Goal: Information Seeking & Learning: Learn about a topic

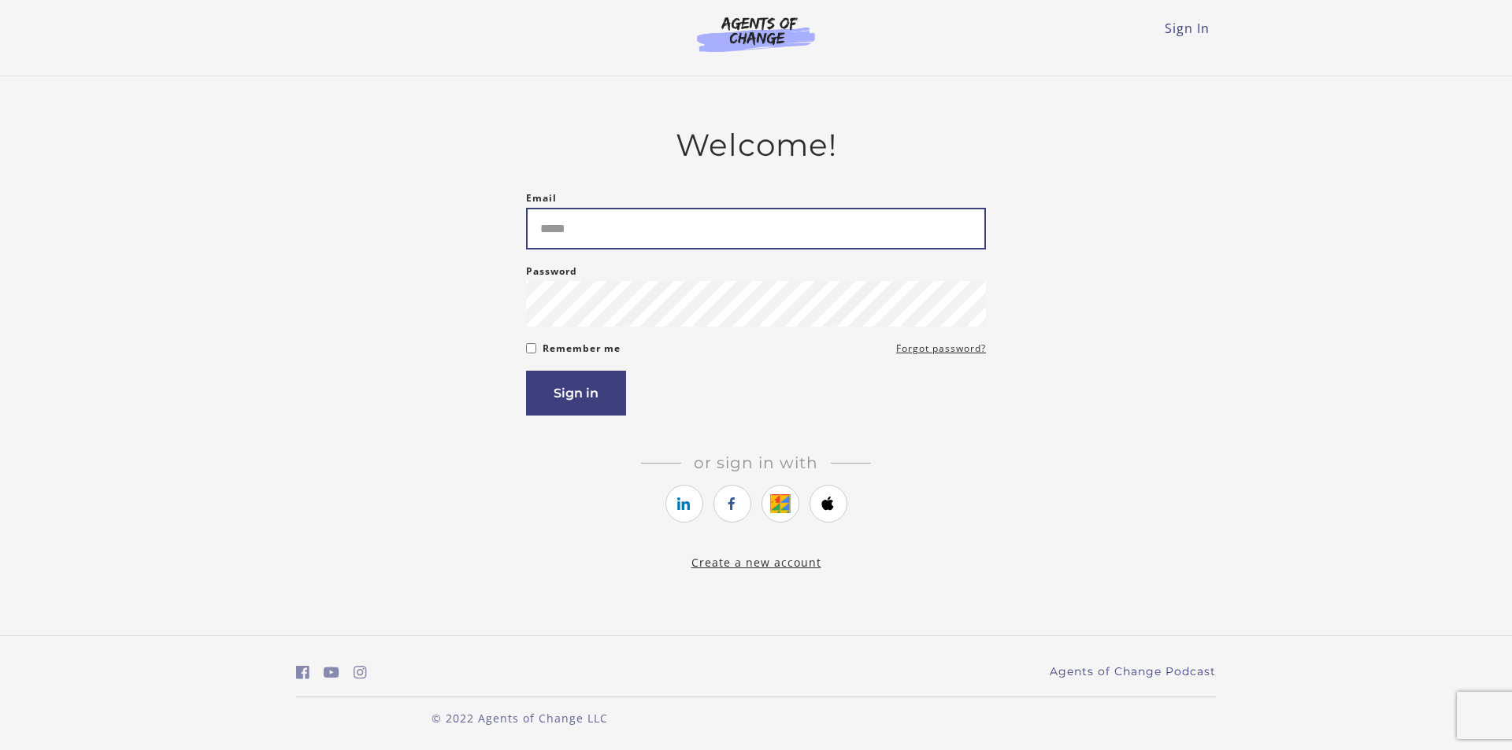
click at [584, 234] on input "Email" at bounding box center [756, 229] width 460 height 42
type input "**********"
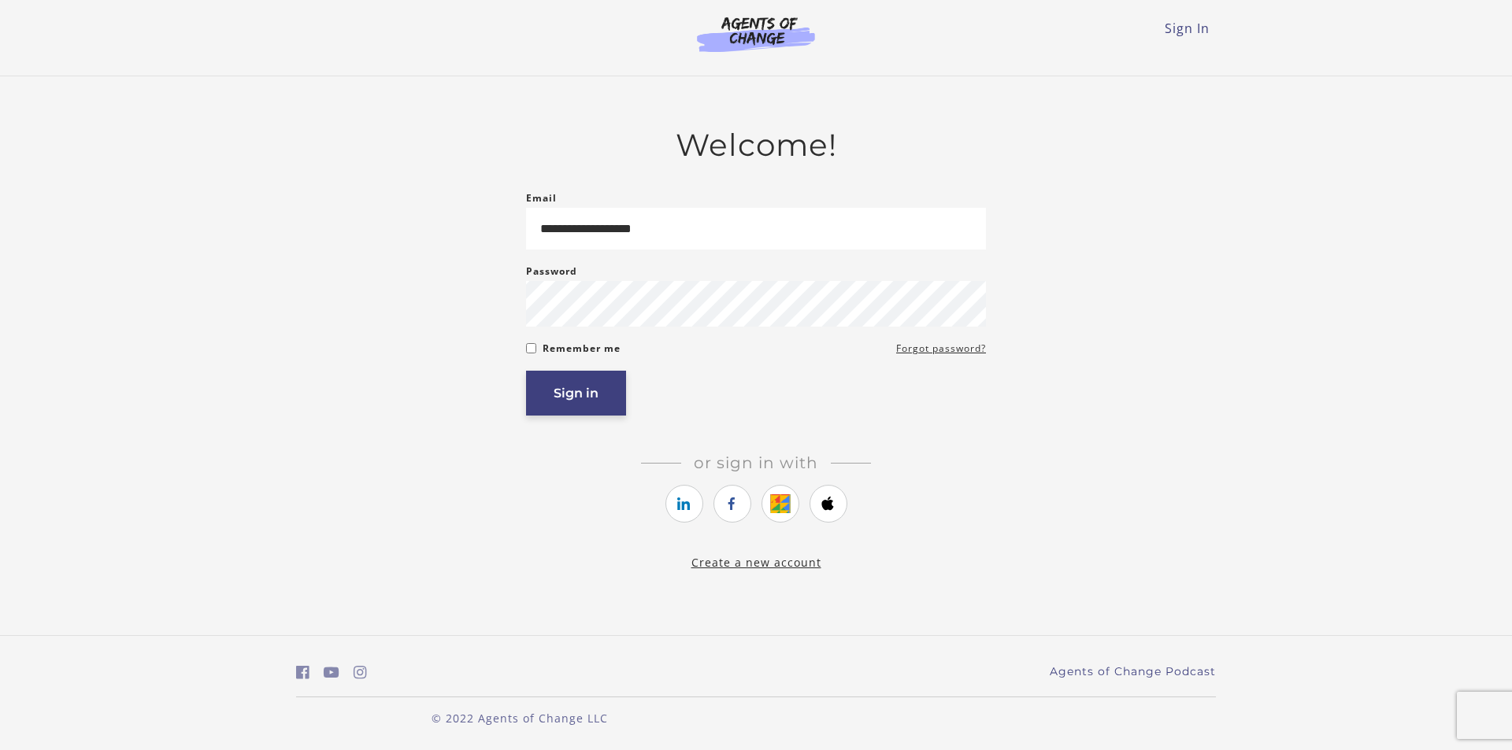
click at [580, 394] on button "Sign in" at bounding box center [576, 393] width 100 height 45
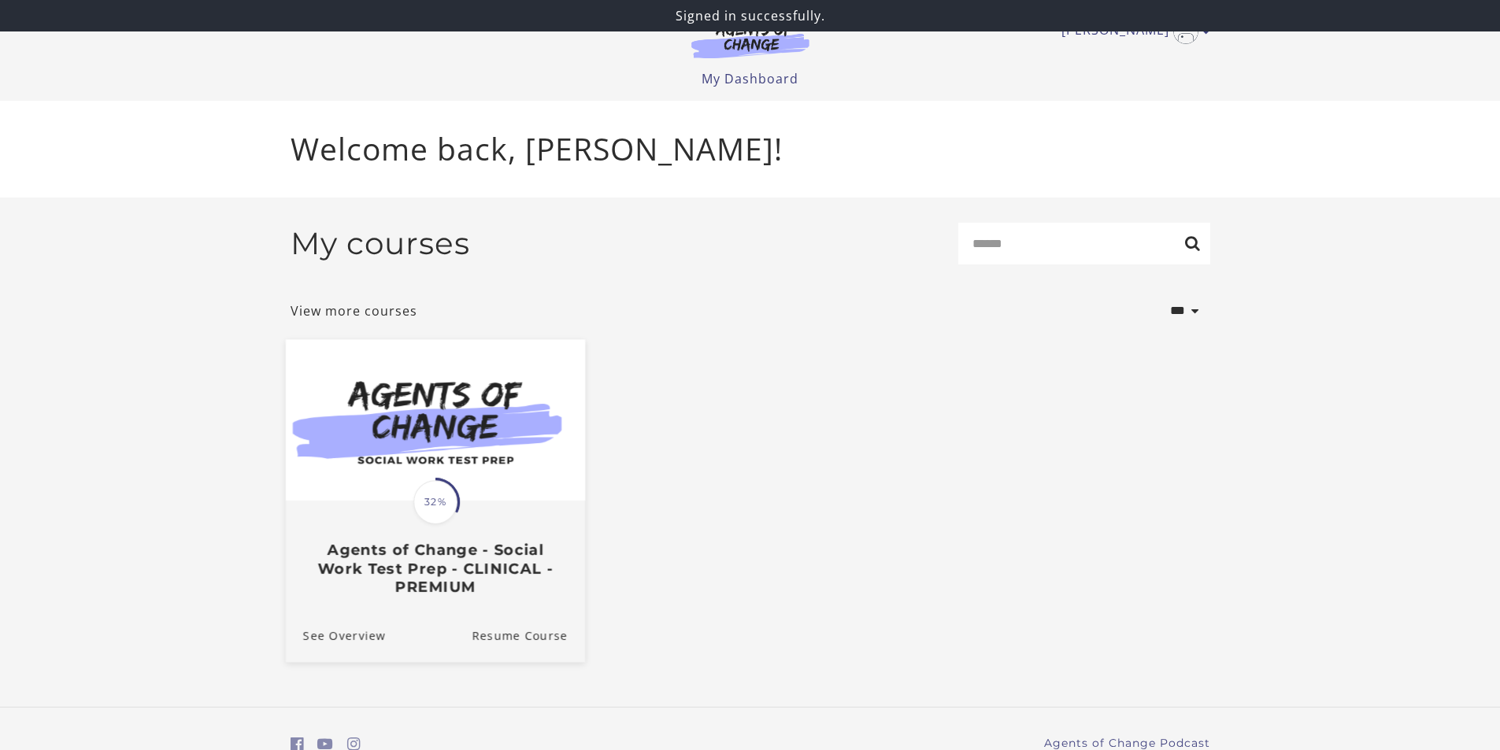
click at [450, 440] on img at bounding box center [434, 419] width 299 height 161
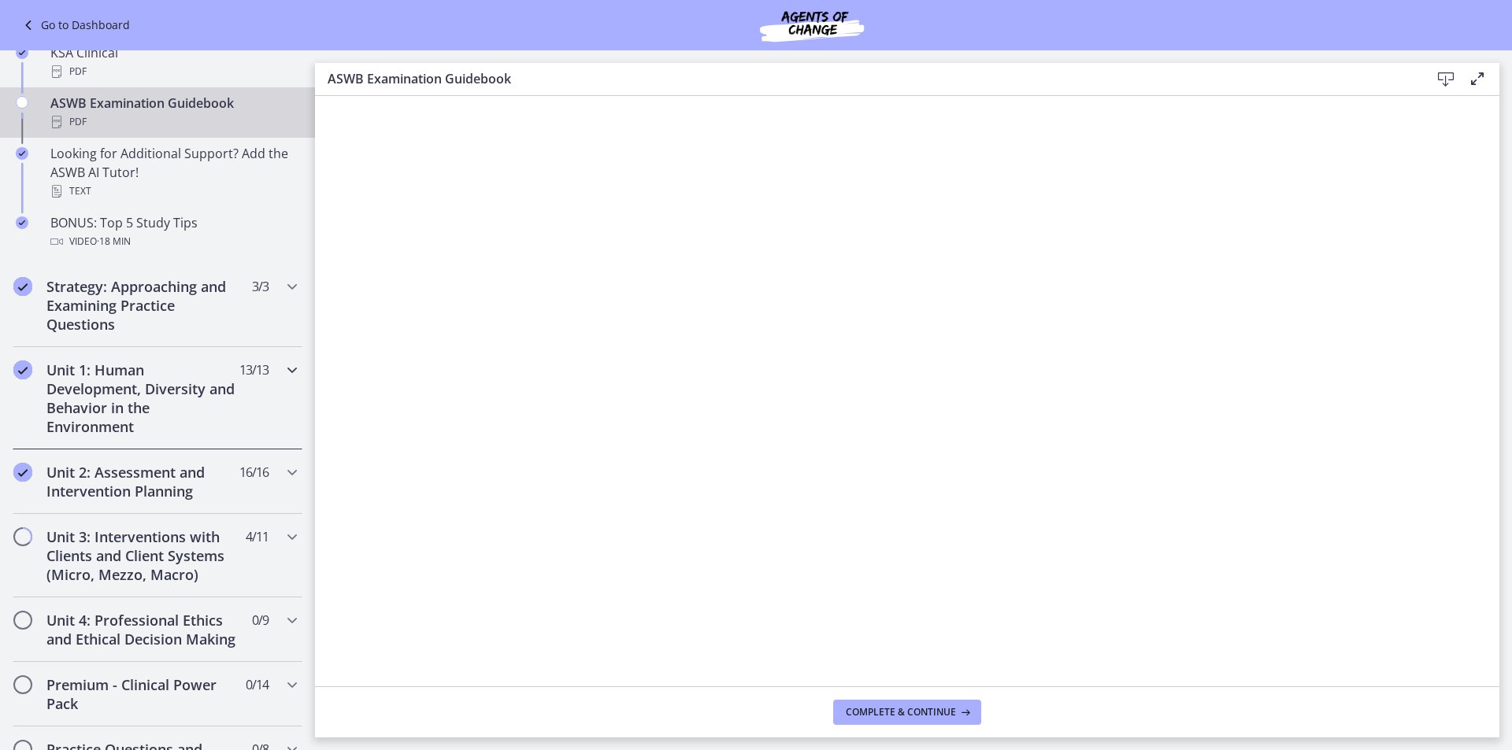
scroll to position [709, 0]
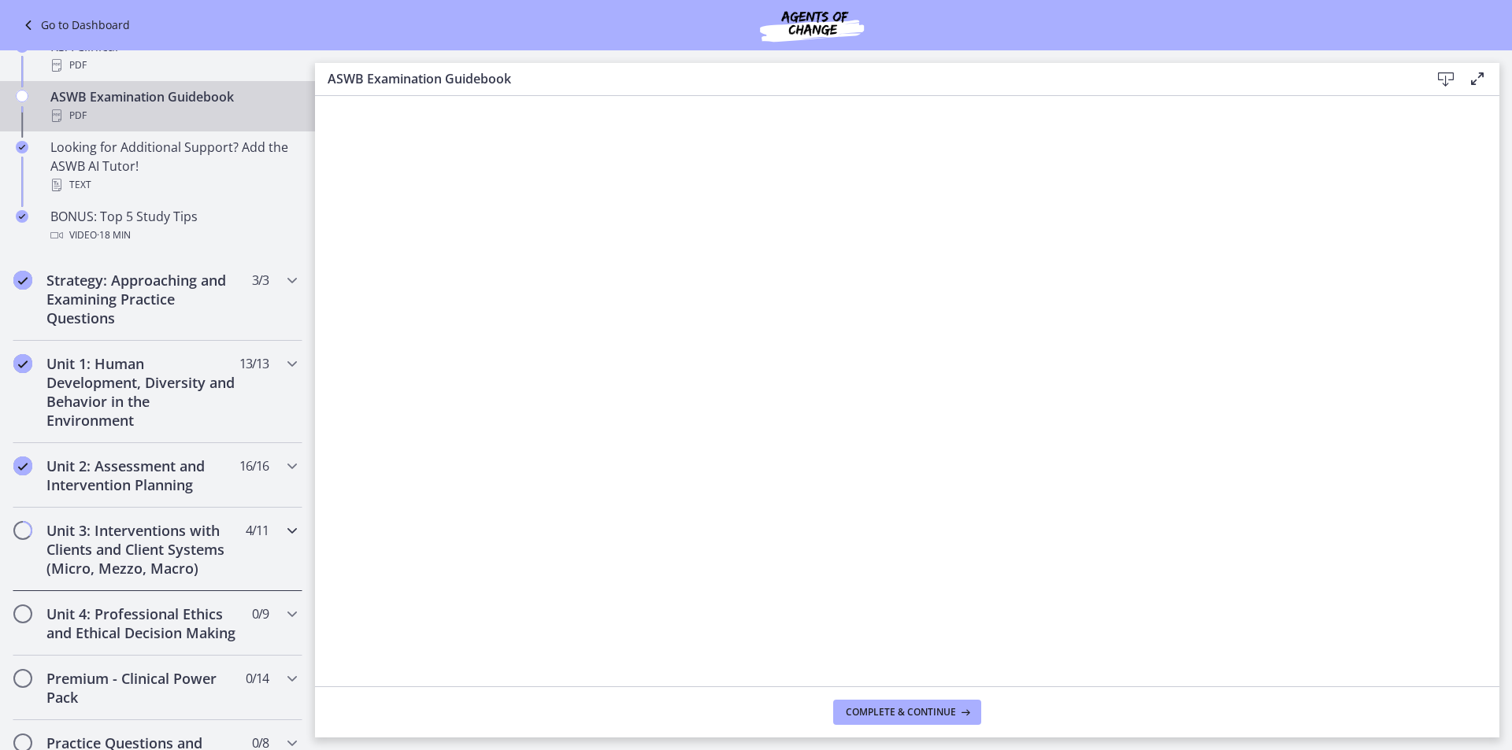
click at [145, 550] on h2 "Unit 3: Interventions with Clients and Client Systems (Micro, Mezzo, Macro)" at bounding box center [142, 549] width 192 height 57
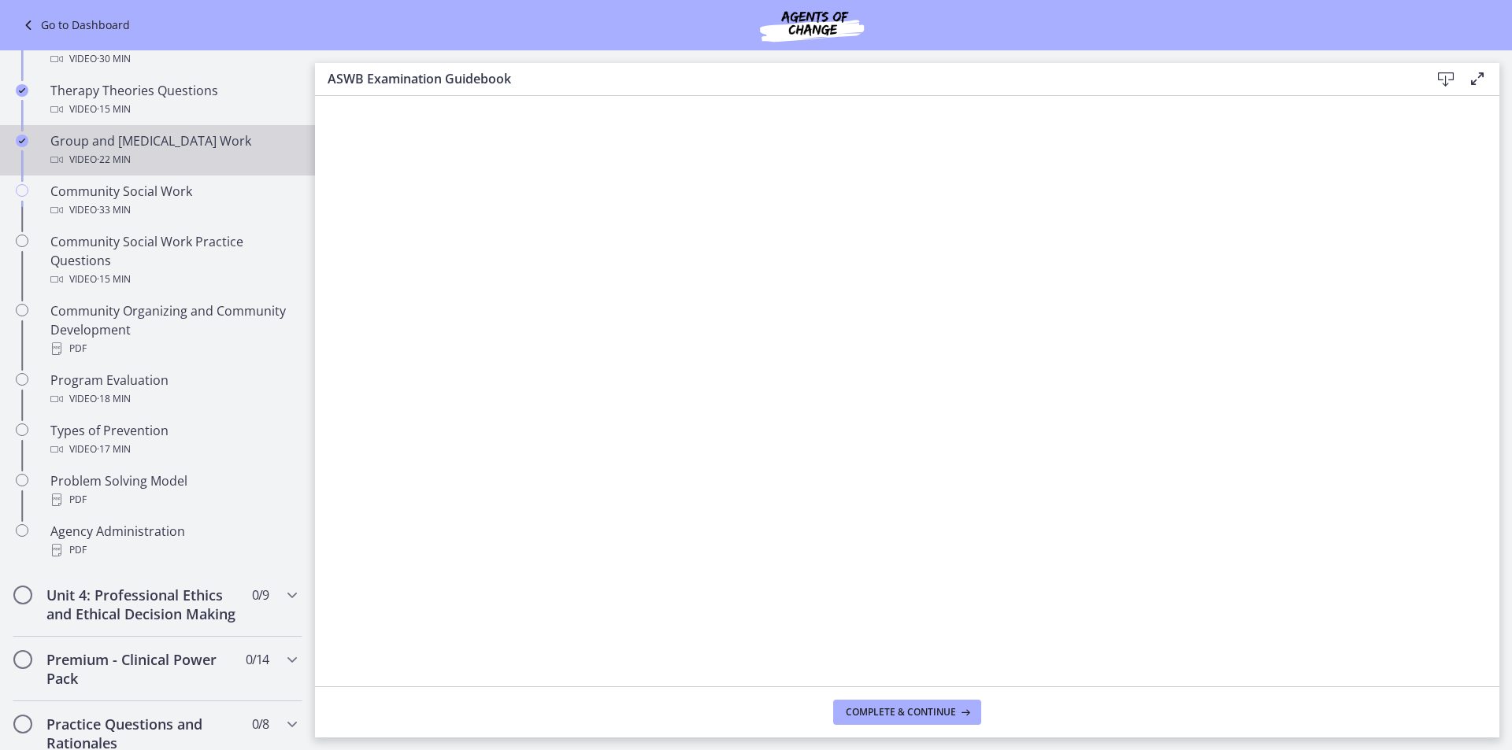
click at [172, 146] on div "Group and [MEDICAL_DATA] Work Video · 22 min" at bounding box center [173, 151] width 246 height 38
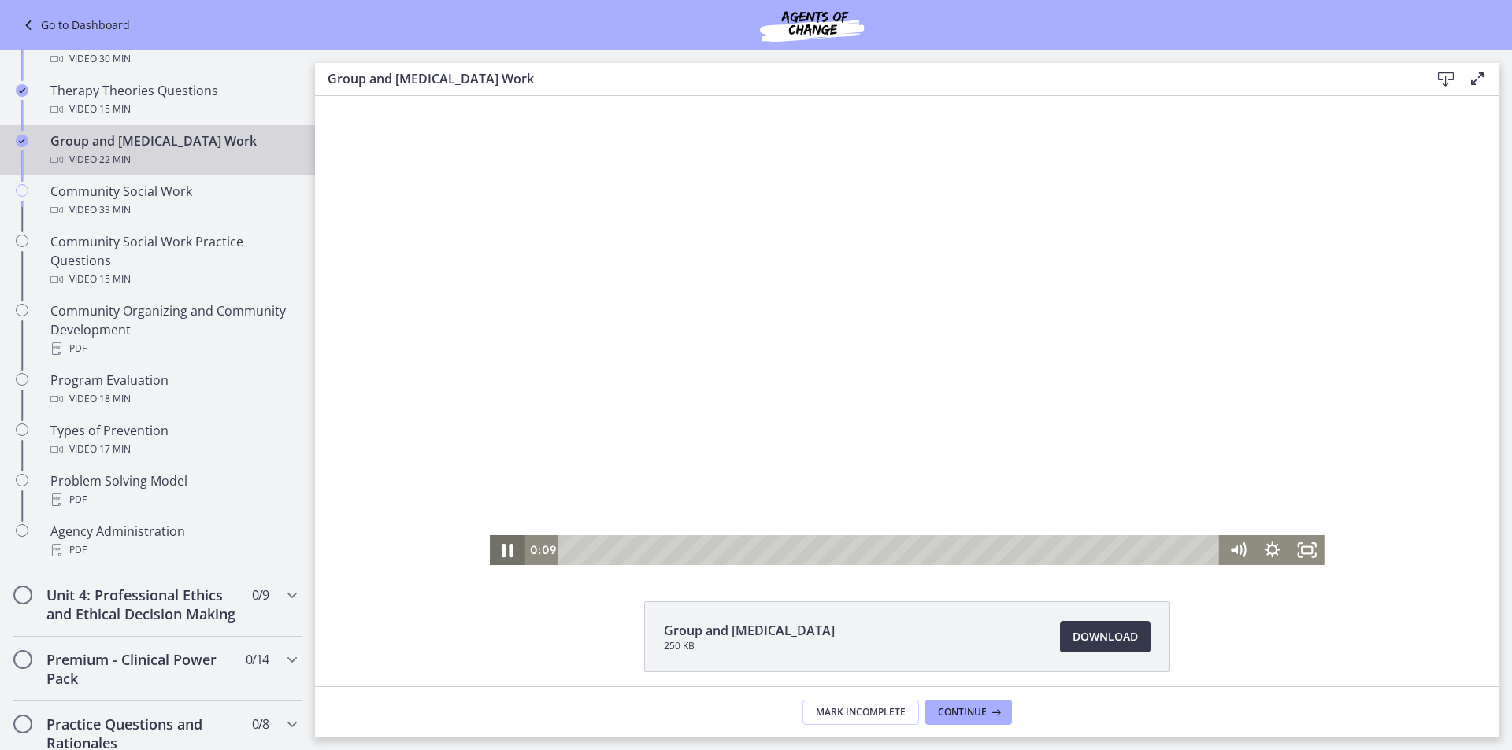
drag, startPoint x: 500, startPoint y: 554, endPoint x: 691, endPoint y: 304, distance: 314.5
click at [502, 553] on icon "Pause" at bounding box center [508, 550] width 12 height 13
click at [504, 554] on icon "Play Video" at bounding box center [508, 550] width 9 height 13
drag, startPoint x: 569, startPoint y: 551, endPoint x: 579, endPoint y: 553, distance: 10.4
click at [580, 553] on div "Playbar" at bounding box center [584, 550] width 9 height 9
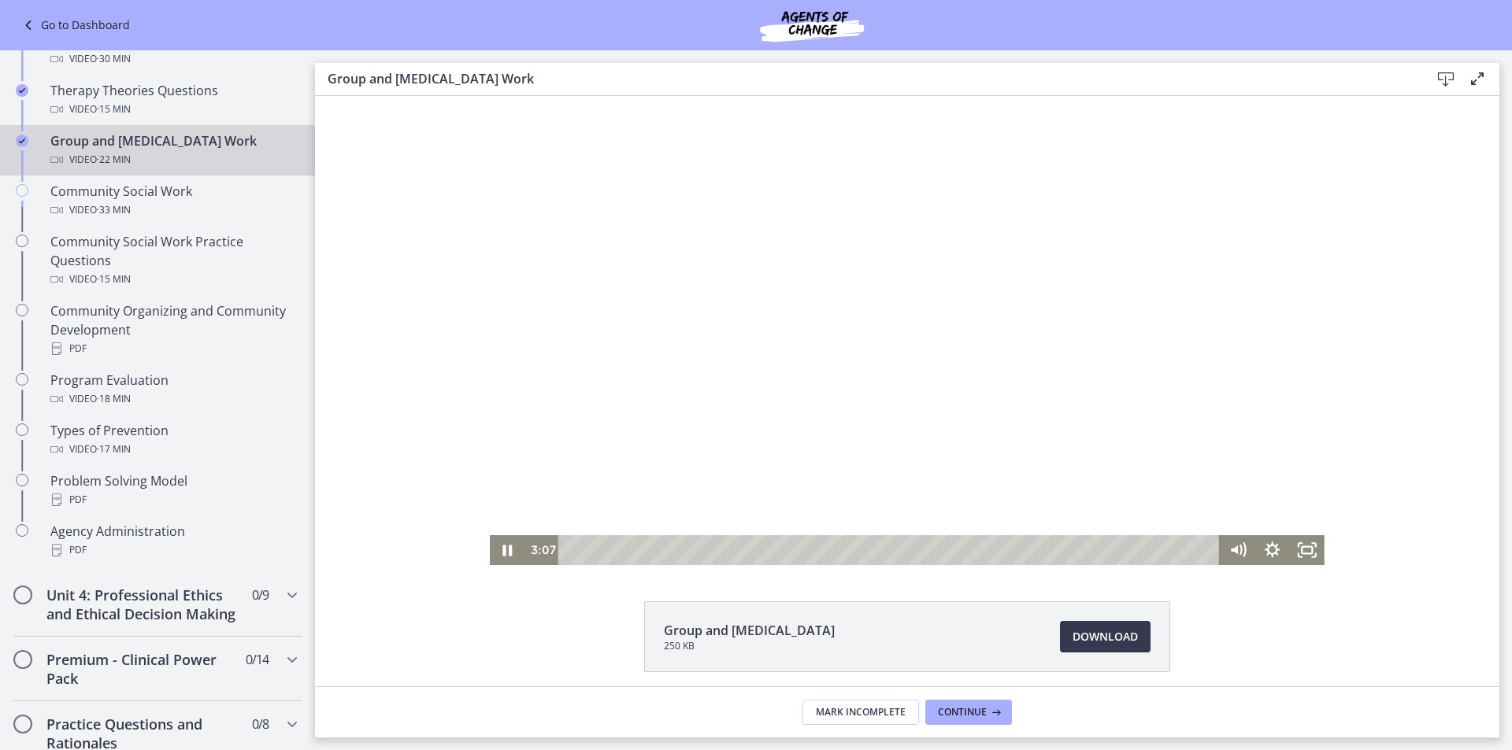
drag, startPoint x: 601, startPoint y: 554, endPoint x: 657, endPoint y: 565, distance: 57.1
click at [657, 565] on html "Click for sound @keyframes VOLUME_SMALL_WAVE_FLASH { 0% { opacity: 0; } 33% { o…" at bounding box center [907, 330] width 1184 height 469
click at [772, 558] on div "7:03" at bounding box center [891, 551] width 640 height 30
drag, startPoint x: 773, startPoint y: 549, endPoint x: 798, endPoint y: 550, distance: 24.4
click at [799, 550] on div "Playbar" at bounding box center [803, 550] width 9 height 9
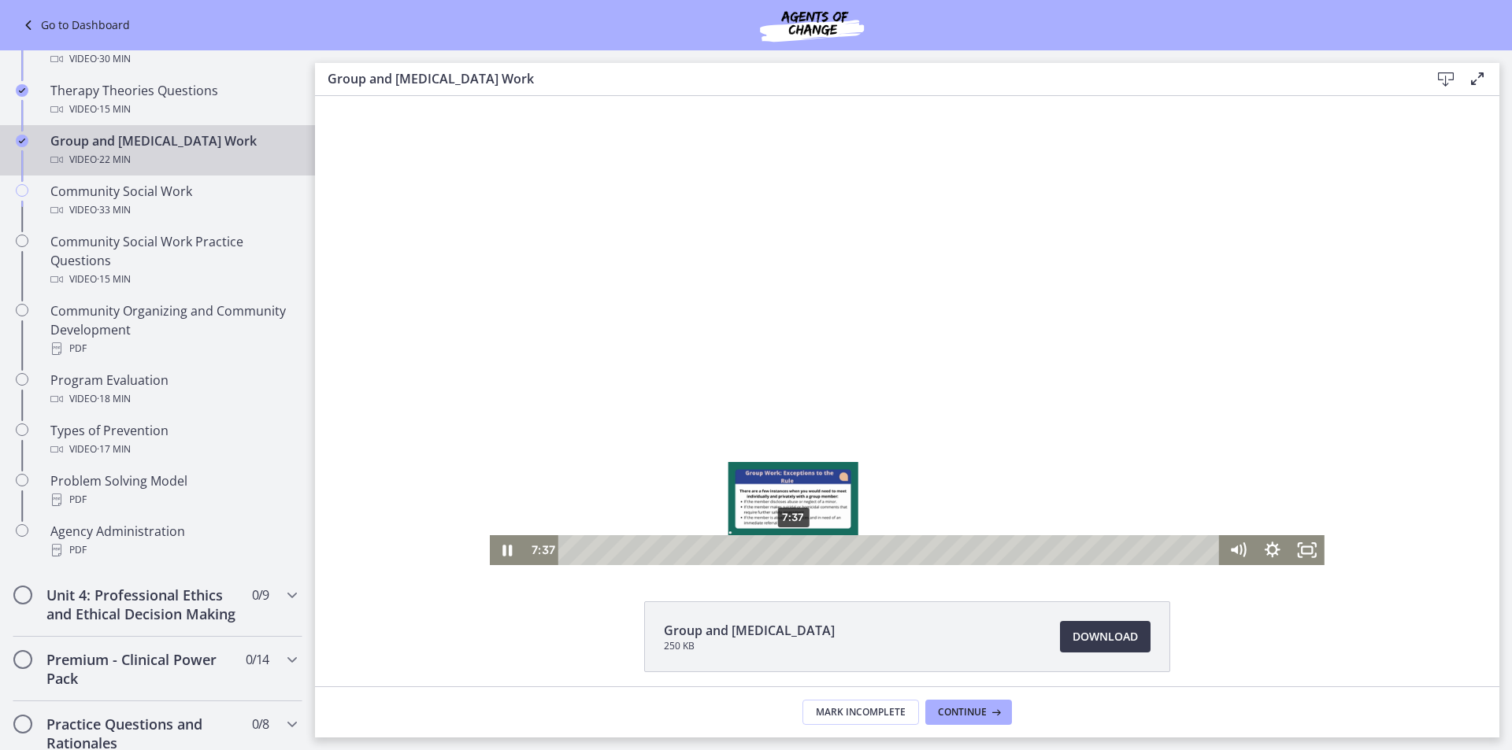
drag, startPoint x: 798, startPoint y: 550, endPoint x: 788, endPoint y: 550, distance: 10.2
click at [789, 550] on div "Playbar" at bounding box center [793, 550] width 9 height 9
click at [503, 546] on icon "Pause" at bounding box center [507, 551] width 35 height 30
click at [503, 546] on icon "Play Video" at bounding box center [508, 551] width 35 height 30
click at [506, 557] on icon "Pause" at bounding box center [507, 551] width 35 height 30
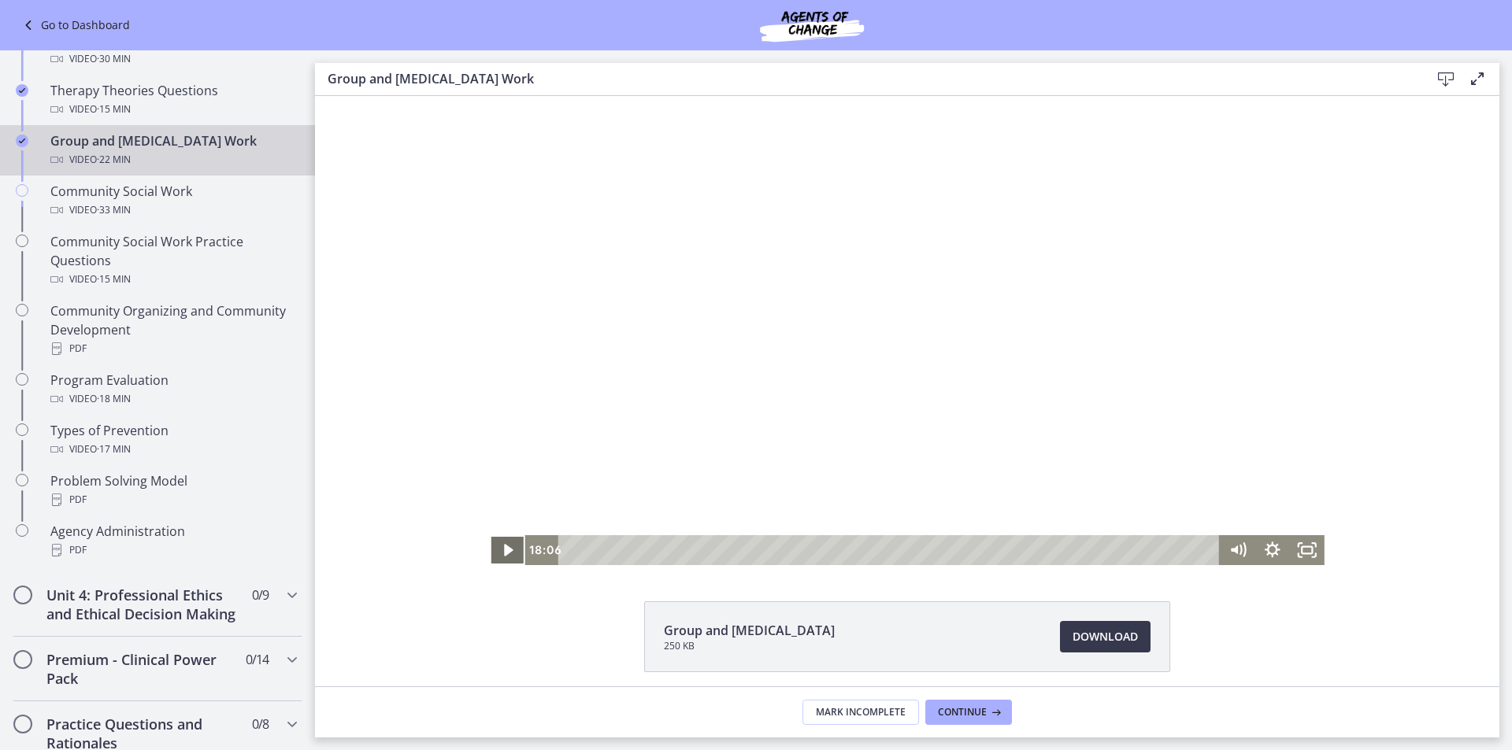
click at [502, 555] on icon "Play Video" at bounding box center [508, 551] width 35 height 30
drag, startPoint x: 1095, startPoint y: 552, endPoint x: 1080, endPoint y: 552, distance: 15.0
click at [1081, 552] on div "Playbar" at bounding box center [1085, 550] width 9 height 9
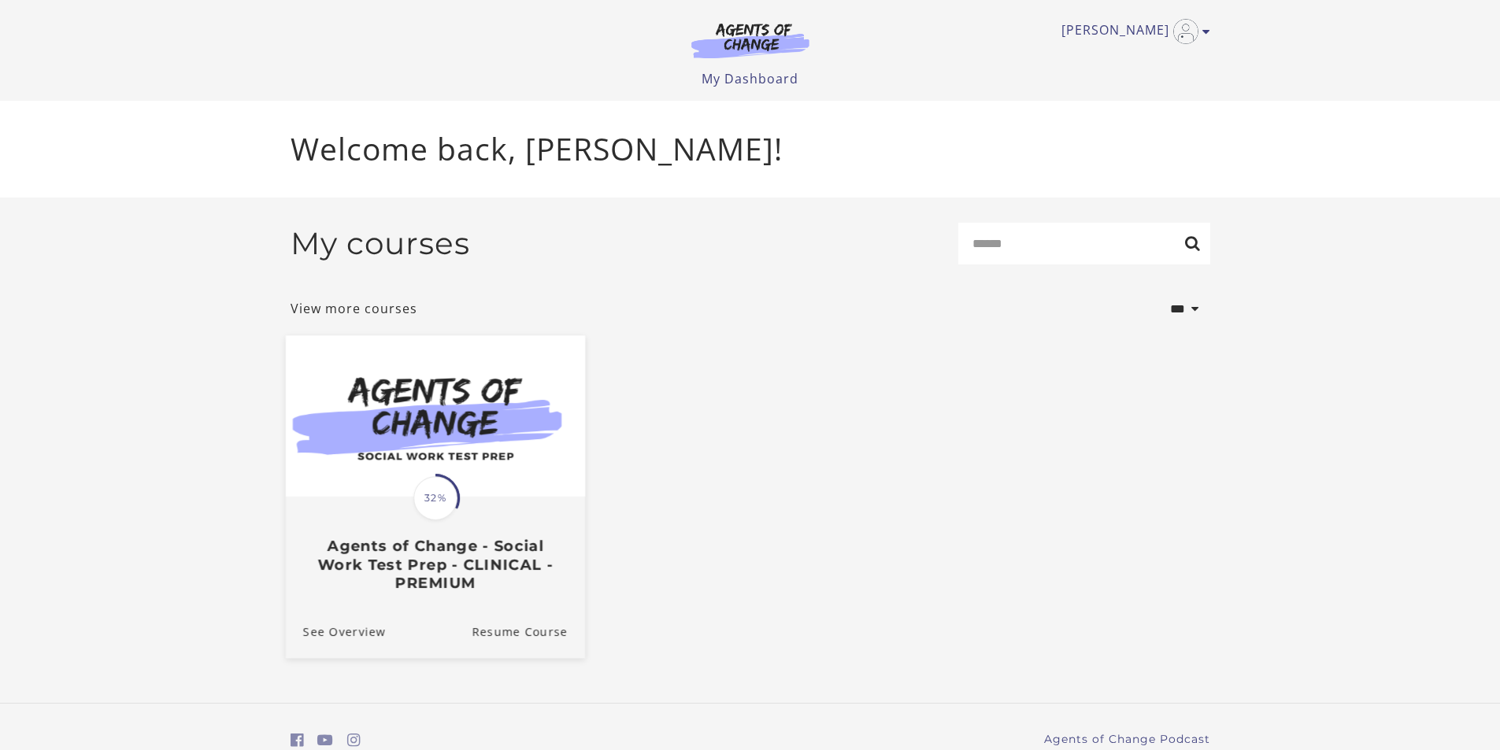
click at [439, 495] on span "32%" at bounding box center [435, 498] width 44 height 44
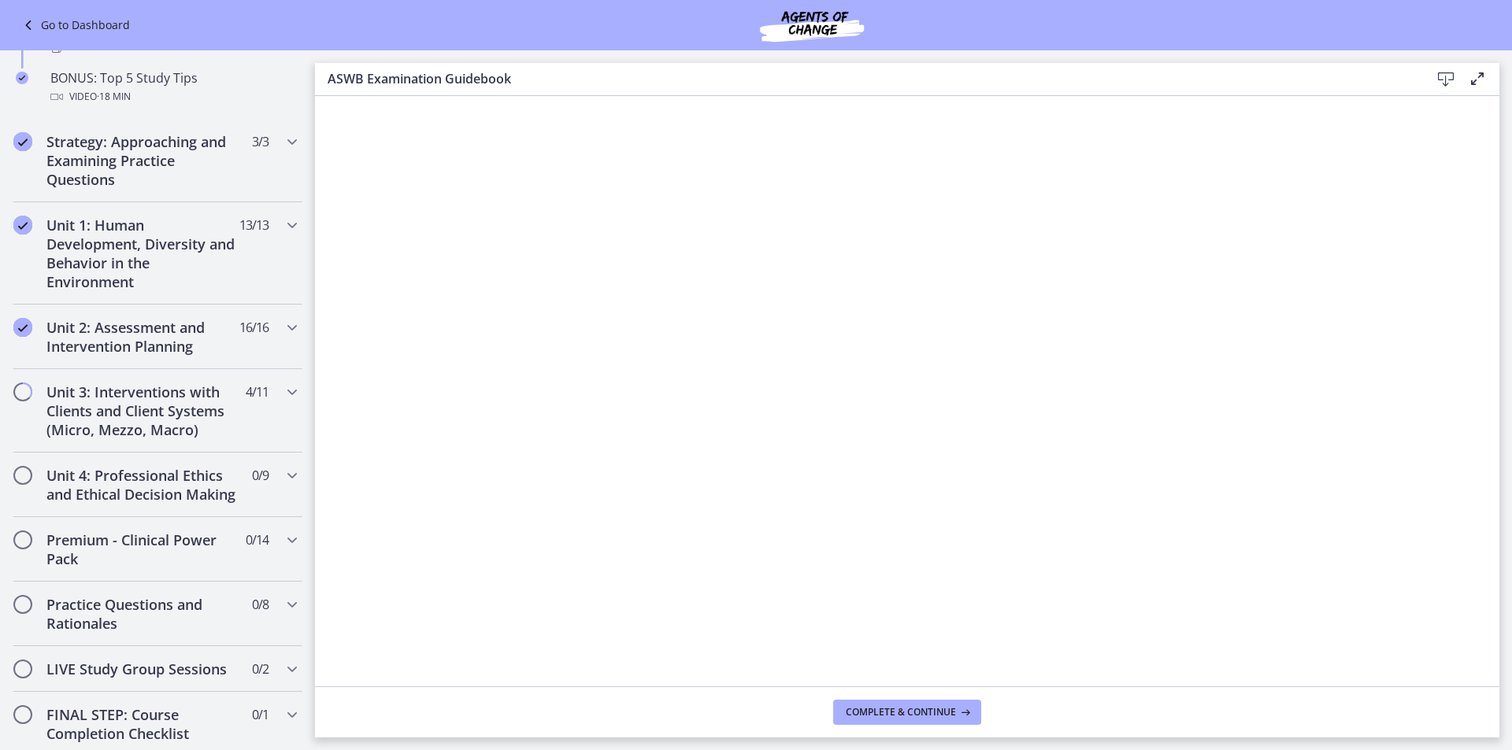
scroll to position [866, 0]
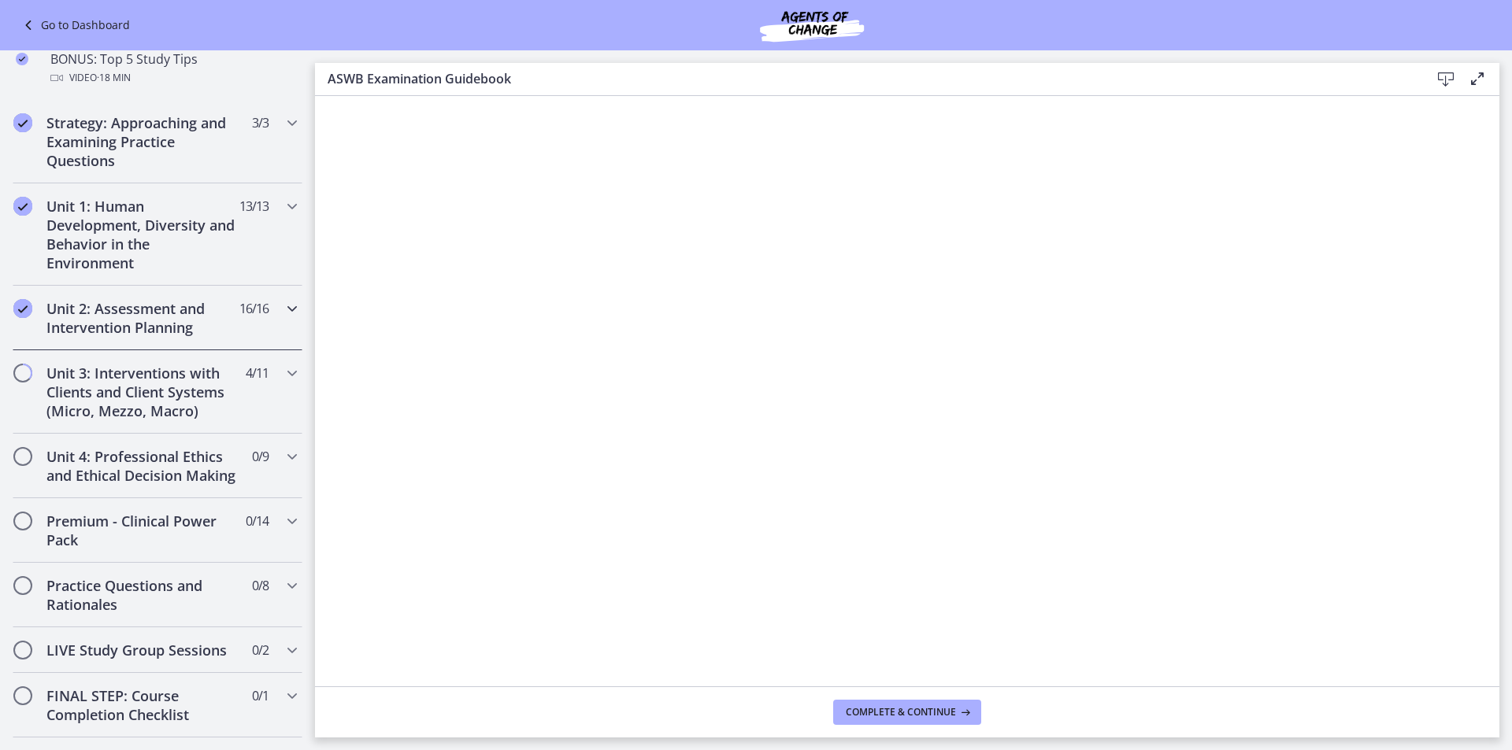
click at [170, 311] on h2 "Unit 2: Assessment and Intervention Planning" at bounding box center [142, 318] width 192 height 38
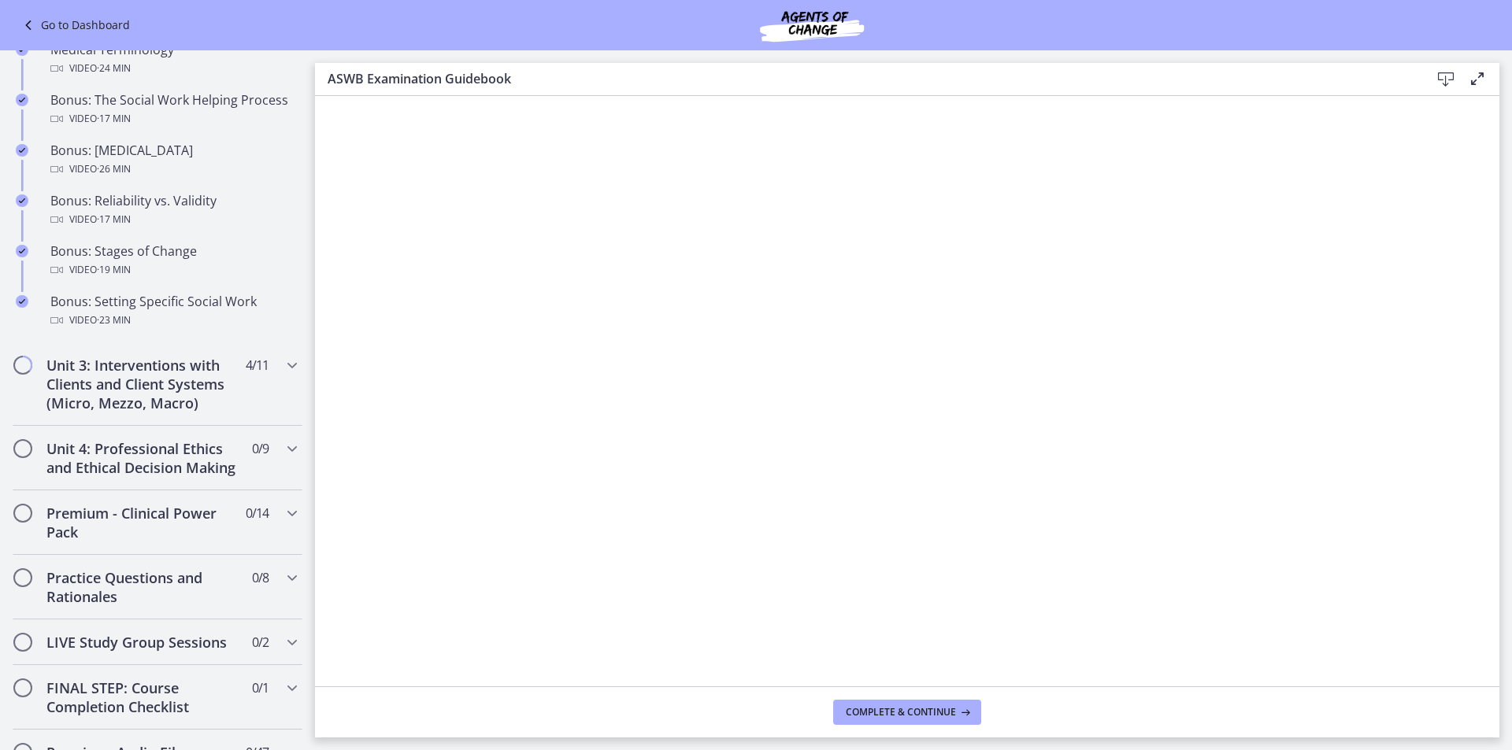
scroll to position [1260, 0]
click at [95, 377] on h2 "Unit 3: Interventions with Clients and Client Systems (Micro, Mezzo, Macro)" at bounding box center [142, 382] width 192 height 57
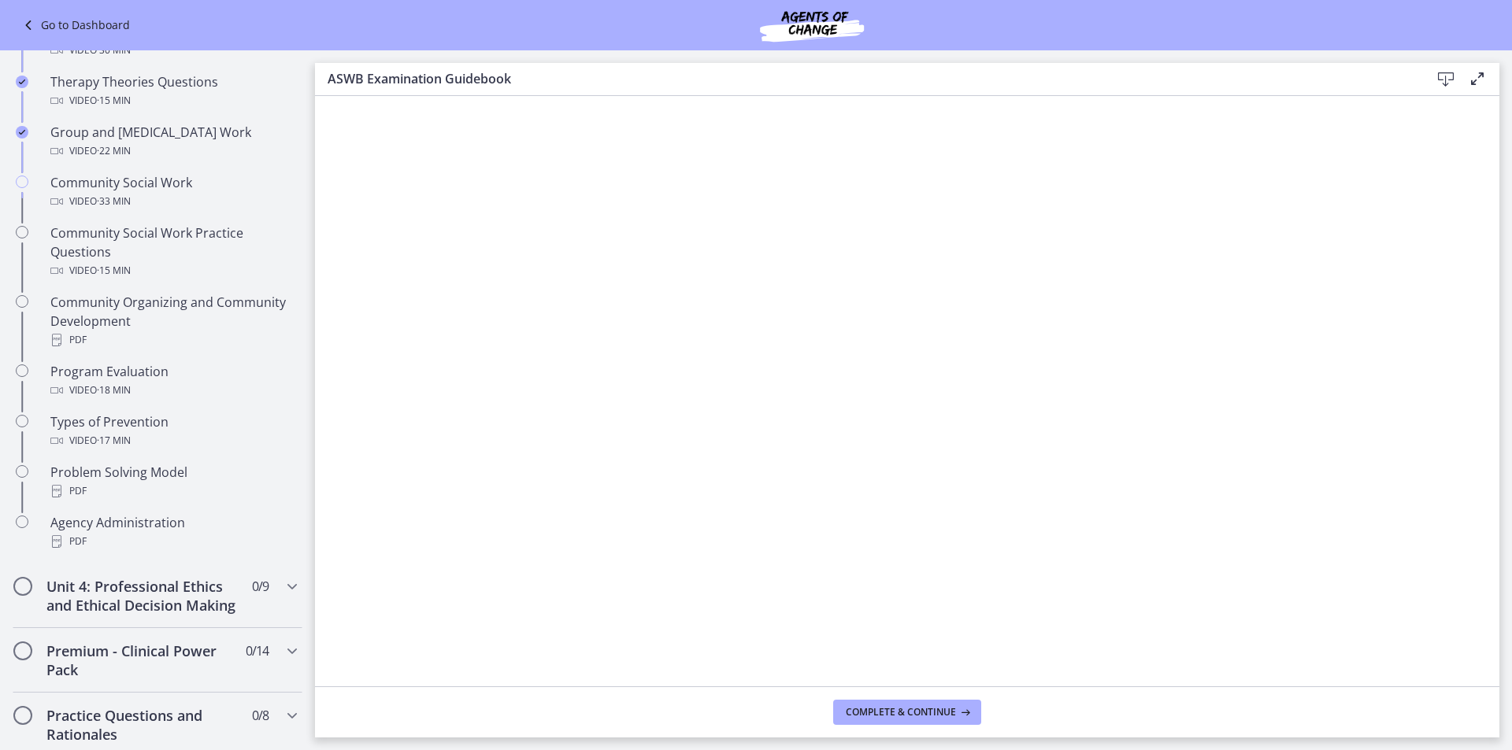
scroll to position [643, 0]
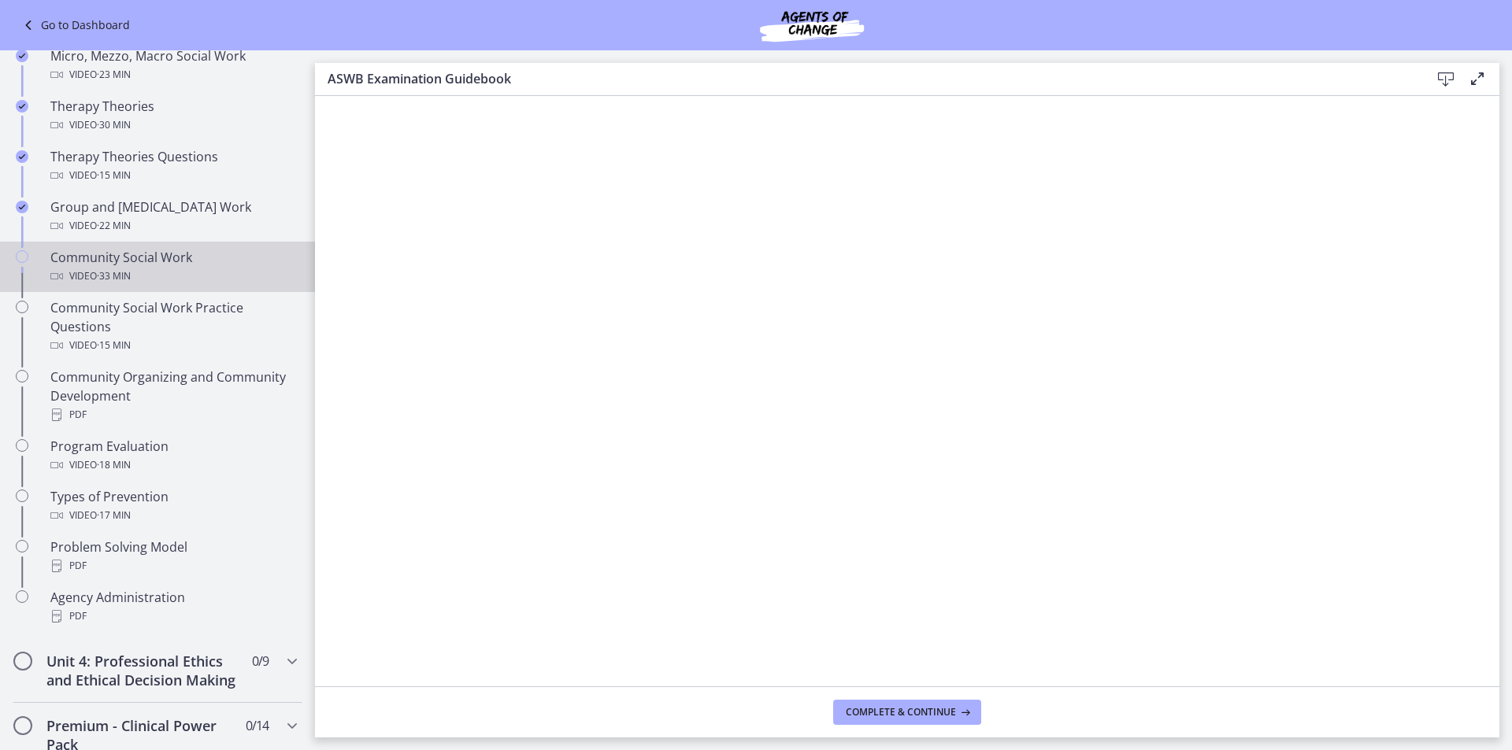
click at [102, 260] on div "Community Social Work Video · 33 min" at bounding box center [173, 267] width 246 height 38
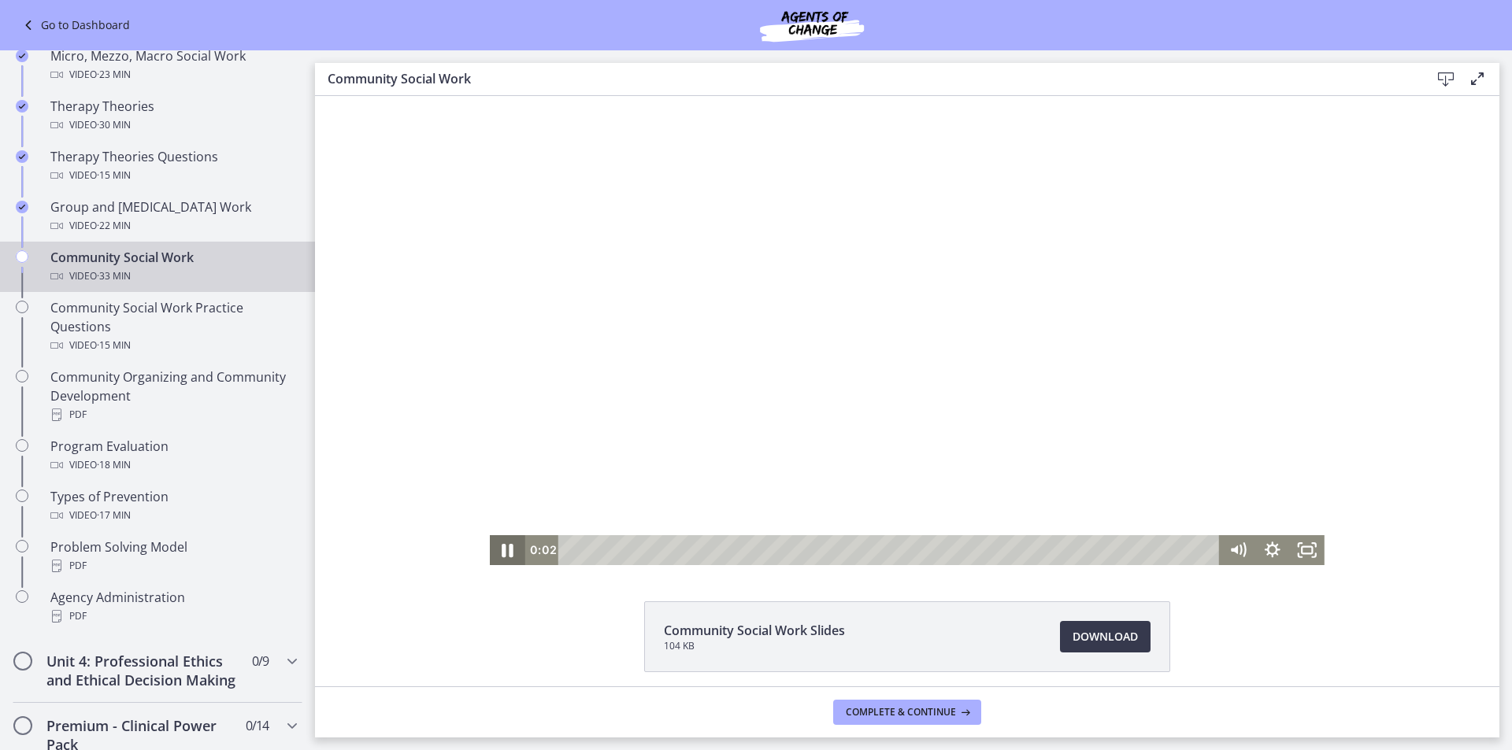
click at [507, 542] on icon "Pause" at bounding box center [508, 550] width 42 height 36
click at [726, 523] on div "Click for sound @keyframes VOLUME_SMALL_WAVE_FLASH { 0% { opacity: 0; } 33% { o…" at bounding box center [907, 330] width 835 height 469
drag, startPoint x: 699, startPoint y: 549, endPoint x: 780, endPoint y: 549, distance: 81.9
click at [782, 549] on div "Playbar" at bounding box center [786, 550] width 9 height 9
click at [763, 544] on div "10:11" at bounding box center [891, 551] width 640 height 30
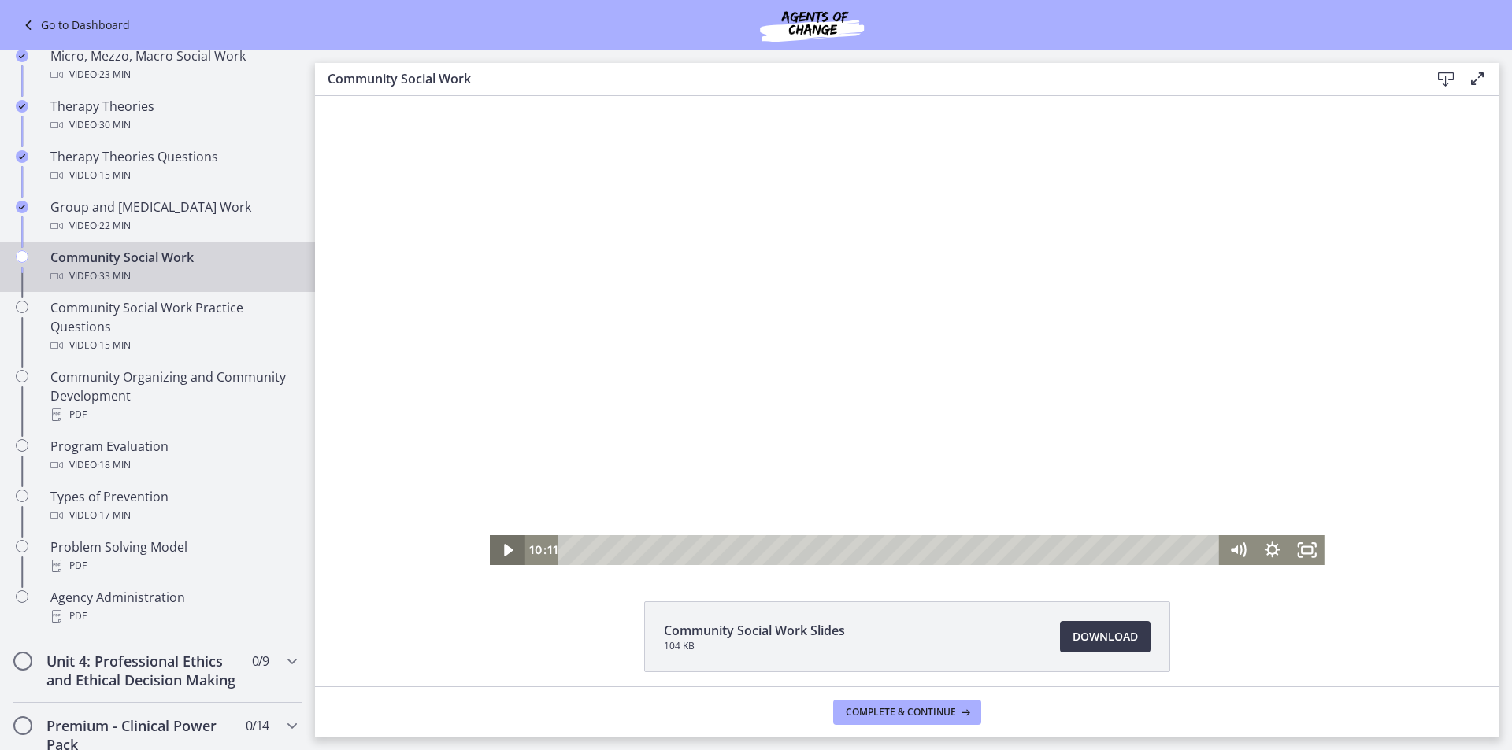
click at [504, 550] on icon "Play Video" at bounding box center [508, 550] width 9 height 13
click at [502, 552] on icon "Pause" at bounding box center [507, 551] width 35 height 30
click at [506, 552] on icon "Play Video" at bounding box center [509, 550] width 42 height 36
click at [501, 543] on icon "Pause" at bounding box center [508, 550] width 42 height 36
click at [503, 543] on icon "Play Video" at bounding box center [508, 551] width 35 height 30
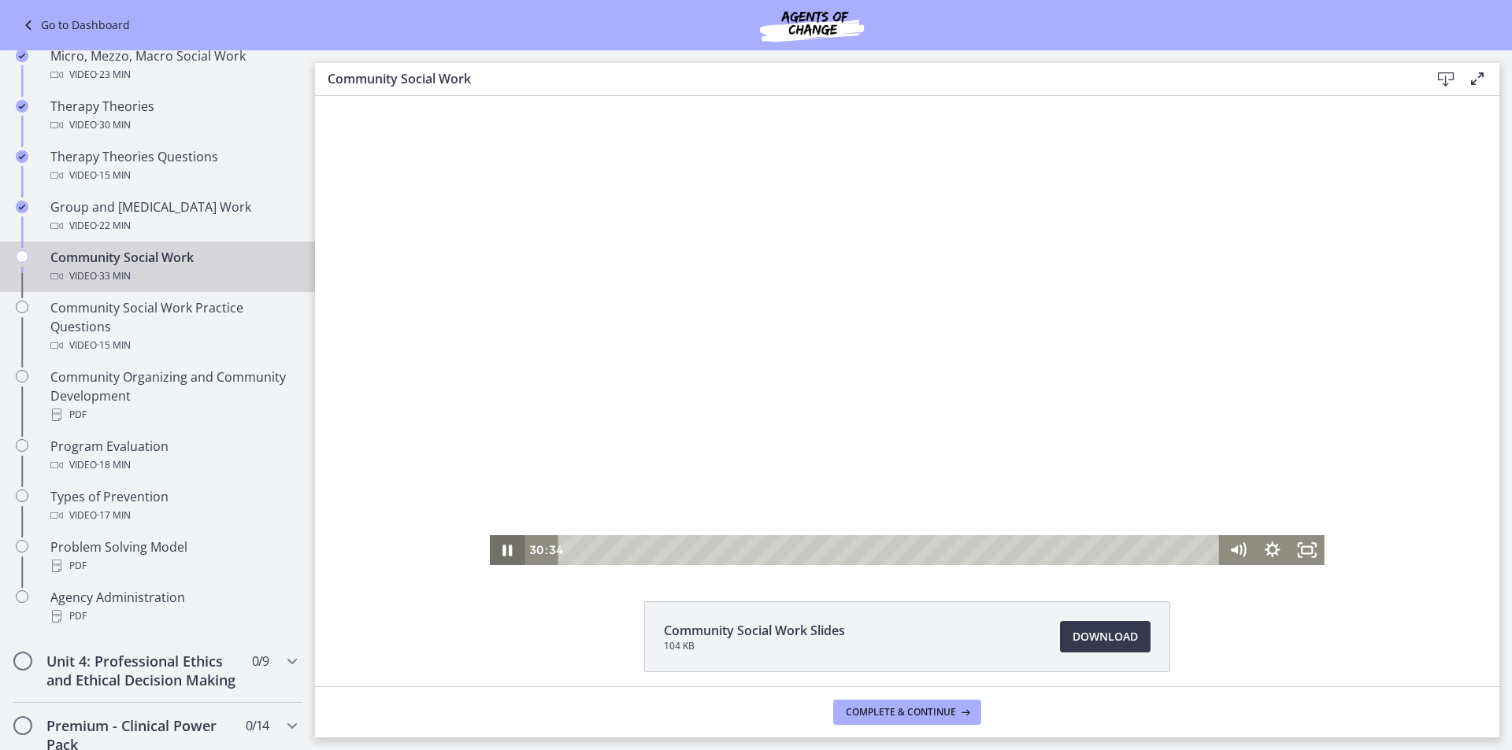
click at [510, 551] on icon "Pause" at bounding box center [507, 551] width 35 height 30
click at [507, 546] on icon "Play Video" at bounding box center [509, 550] width 42 height 36
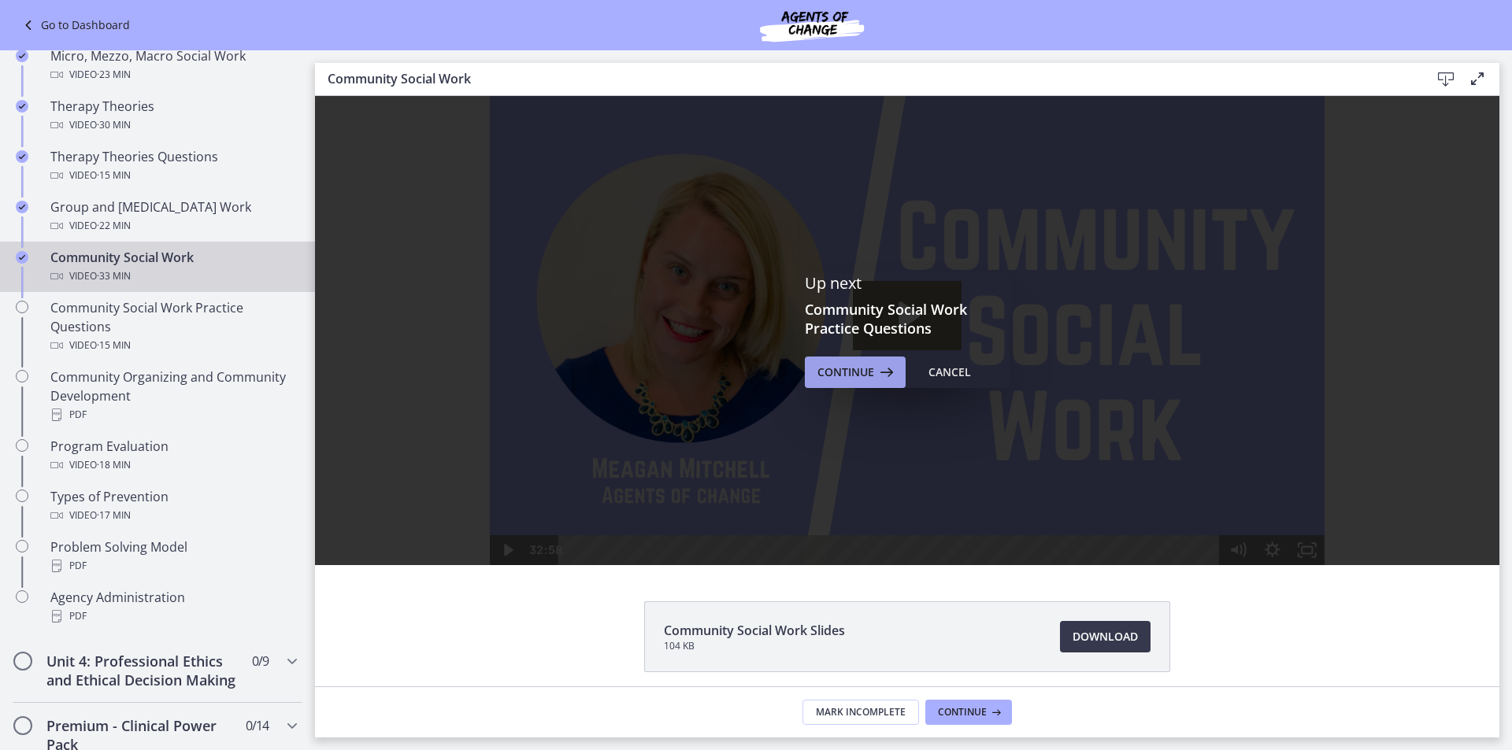
click at [851, 364] on span "Continue" at bounding box center [845, 372] width 57 height 19
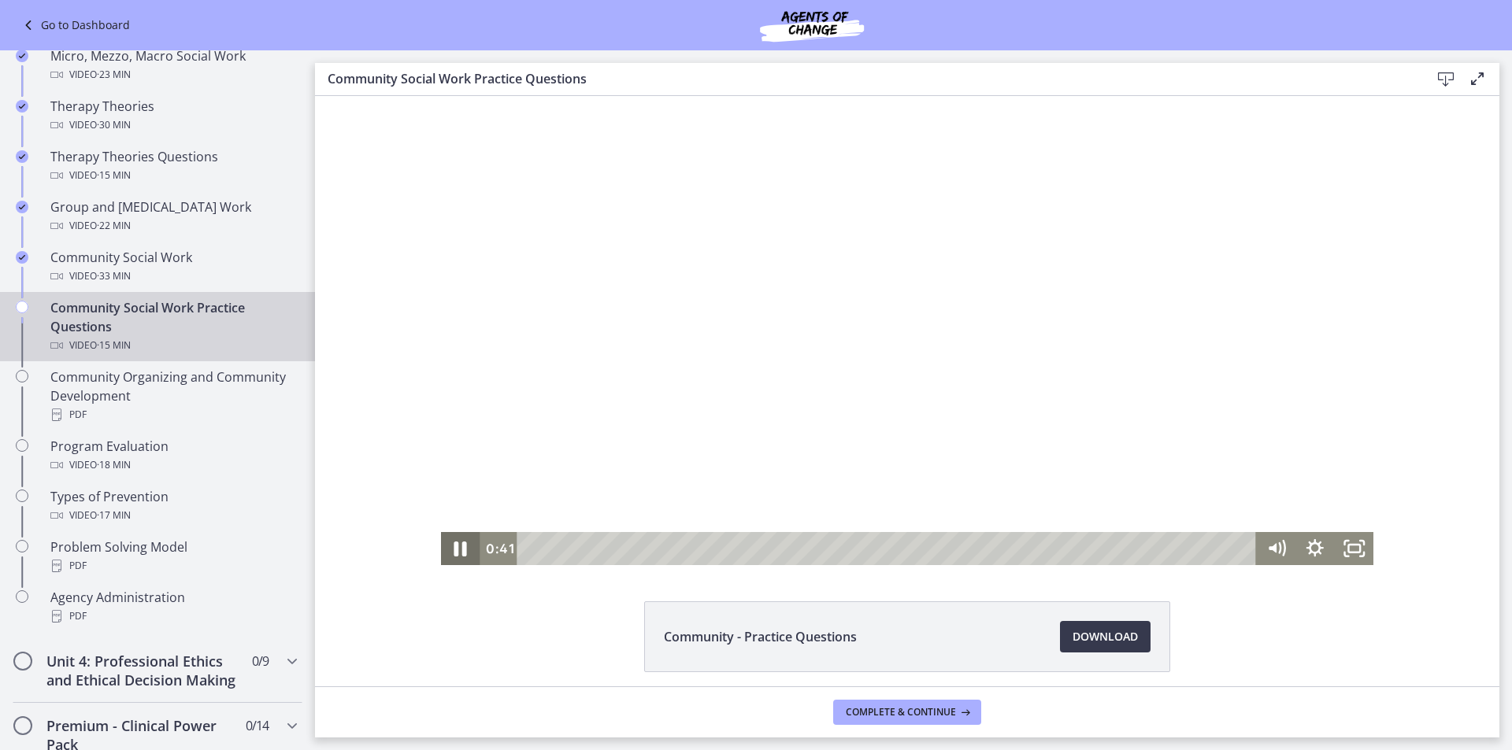
click at [459, 555] on icon "Pause" at bounding box center [460, 549] width 13 height 15
click at [461, 547] on icon "Play Video" at bounding box center [462, 548] width 39 height 33
click at [463, 547] on icon "Pause" at bounding box center [460, 548] width 46 height 39
click at [465, 547] on icon "Play Video" at bounding box center [462, 548] width 39 height 33
click at [464, 547] on icon "Pause" at bounding box center [460, 548] width 39 height 33
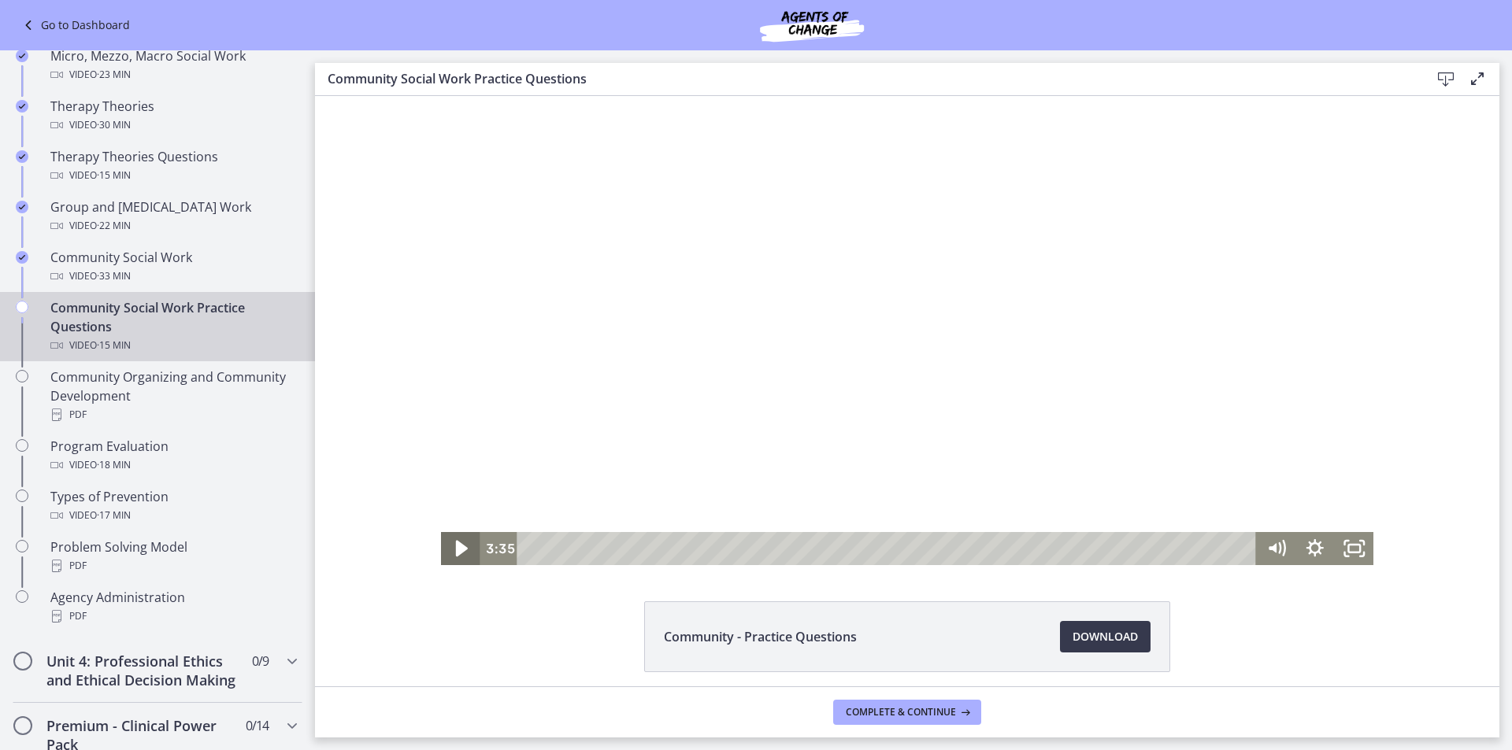
click at [450, 551] on icon "Play Video" at bounding box center [462, 548] width 46 height 39
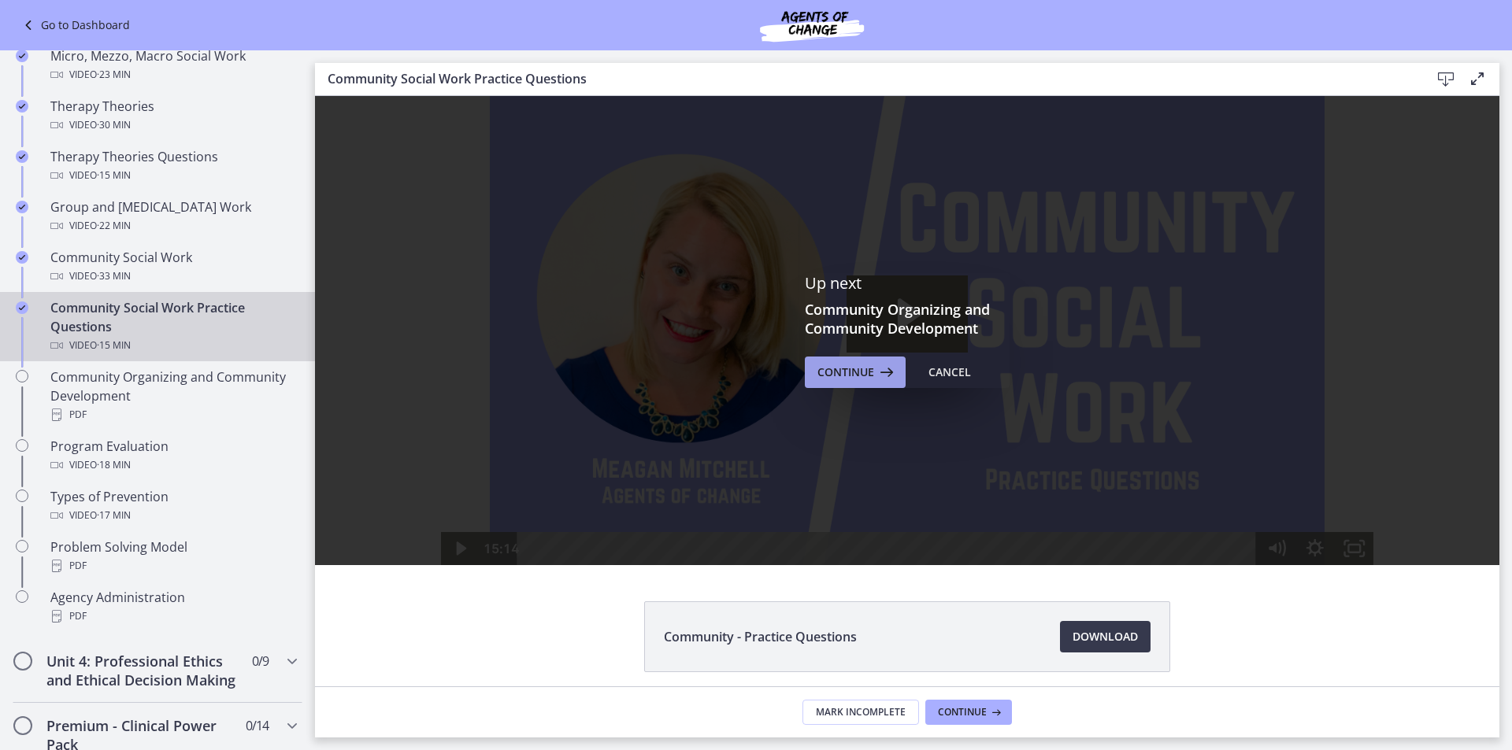
click at [832, 382] on button "Continue" at bounding box center [855, 373] width 101 height 32
